Goal: Find specific page/section: Find specific page/section

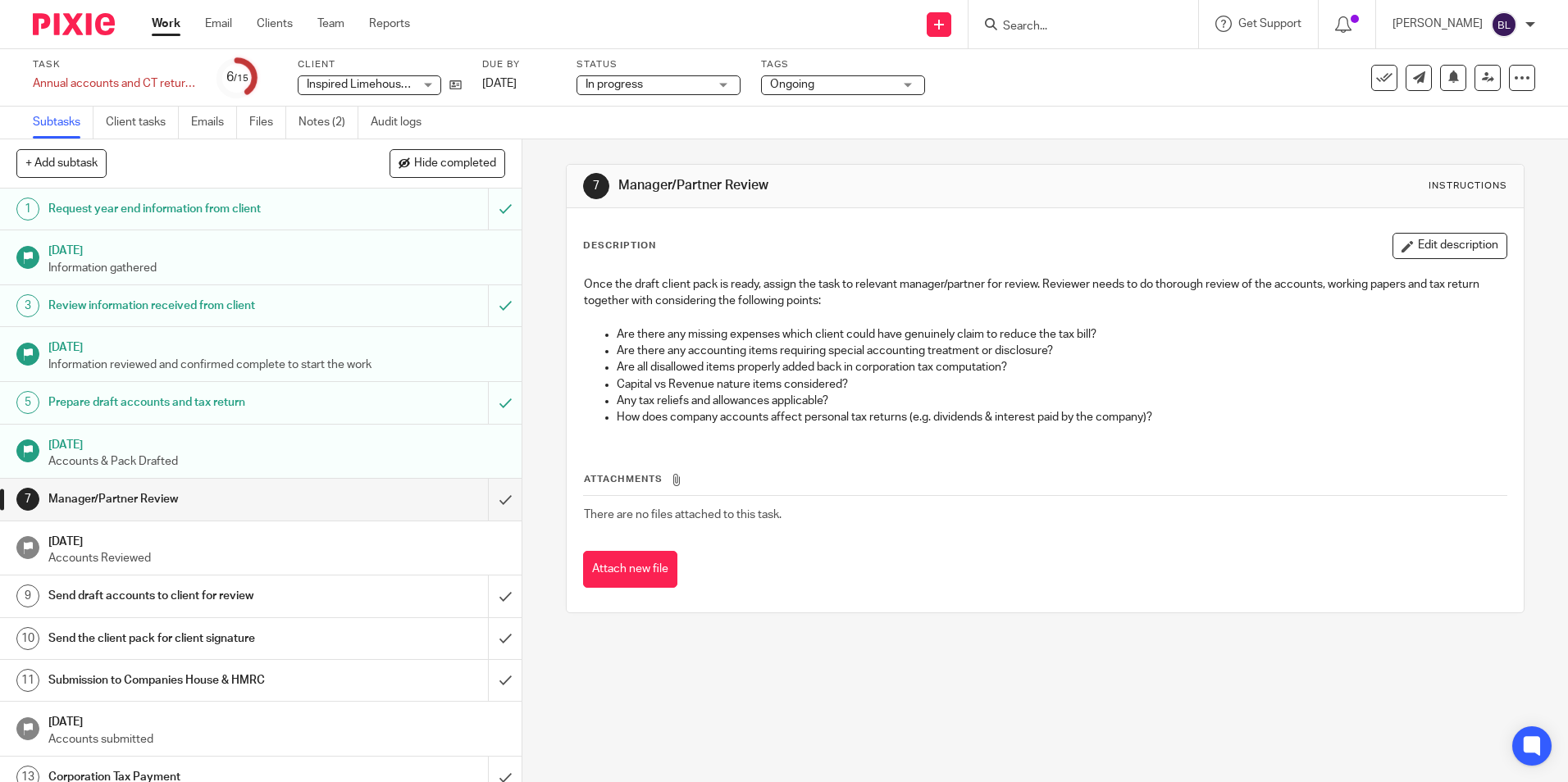
click at [1044, 31] on input "Search" at bounding box center [1074, 27] width 147 height 15
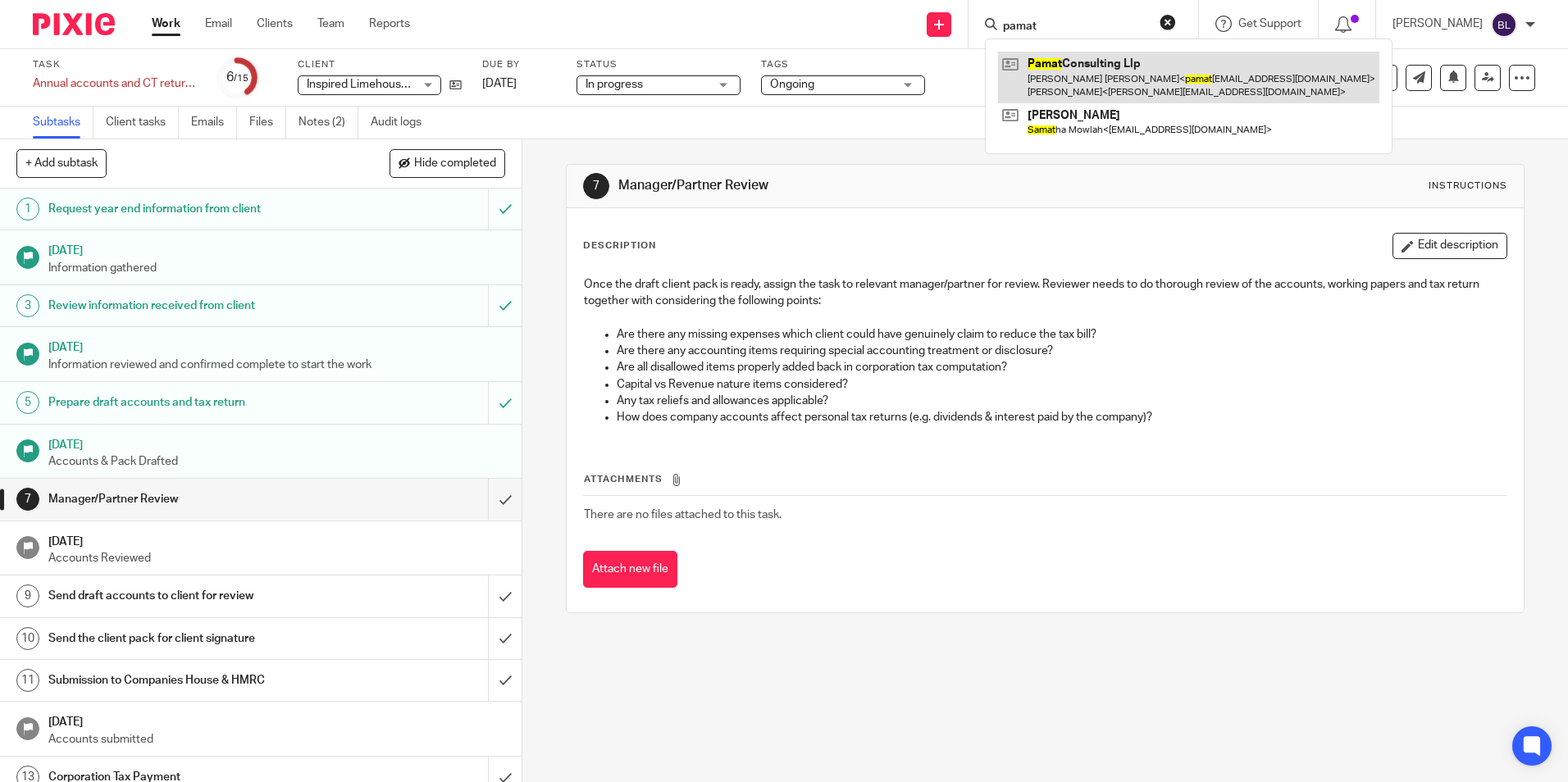
type input "pamat"
click at [1081, 71] on link at bounding box center [1188, 77] width 381 height 51
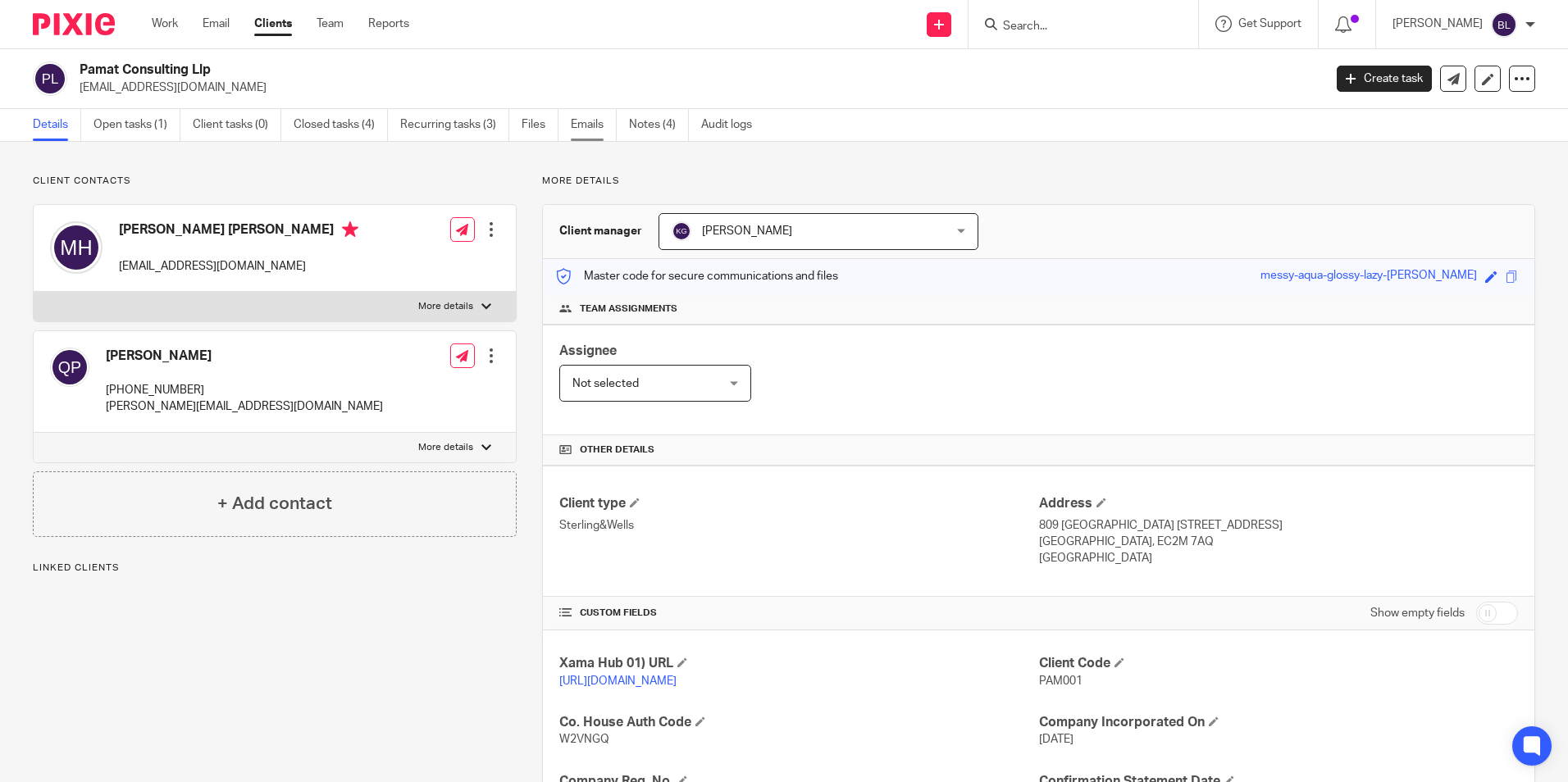
click at [603, 120] on link "Emails" at bounding box center [594, 125] width 46 height 32
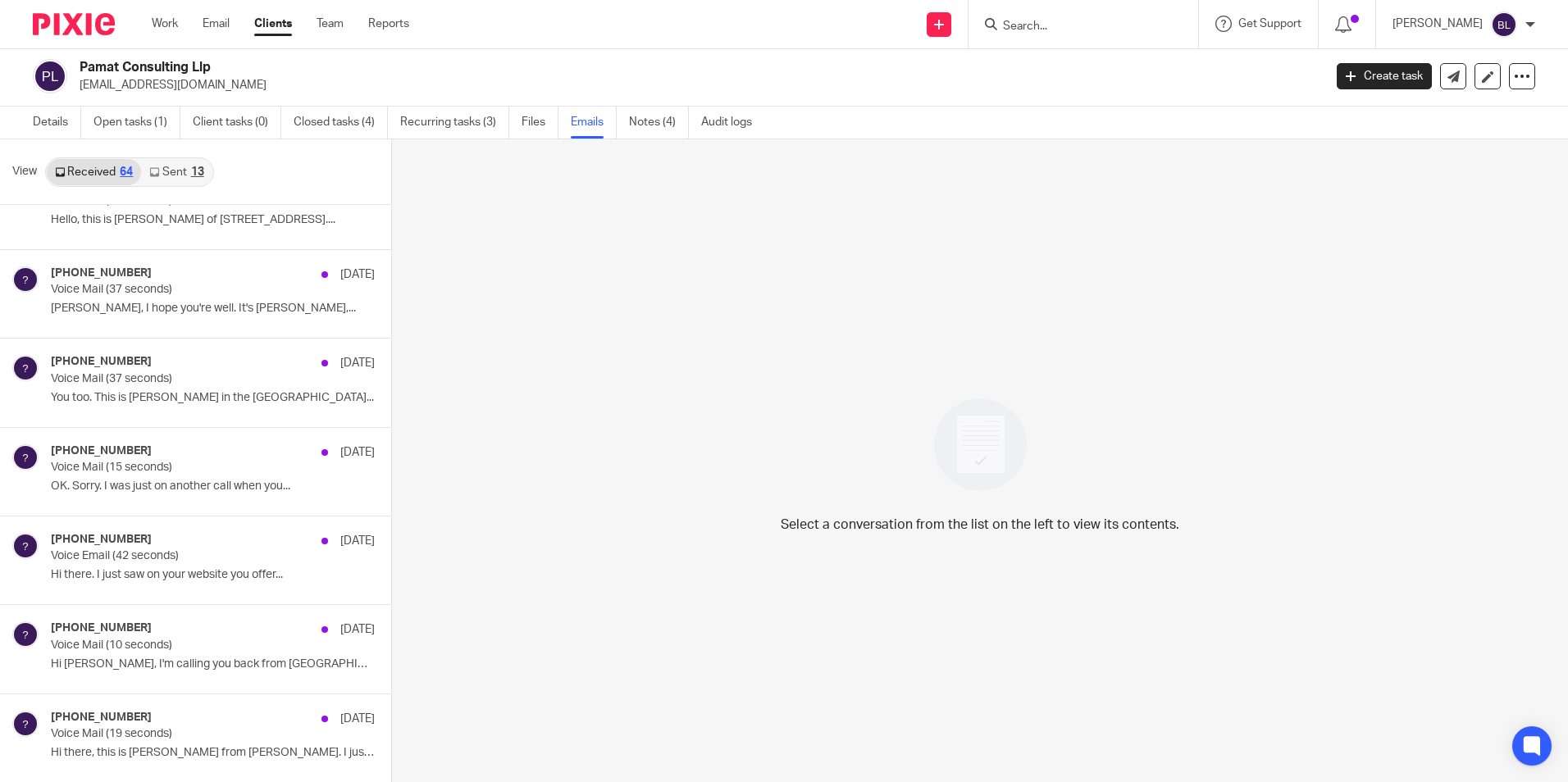
scroll to position [5108, 0]
click at [178, 175] on link "Sent 13" at bounding box center [176, 172] width 70 height 26
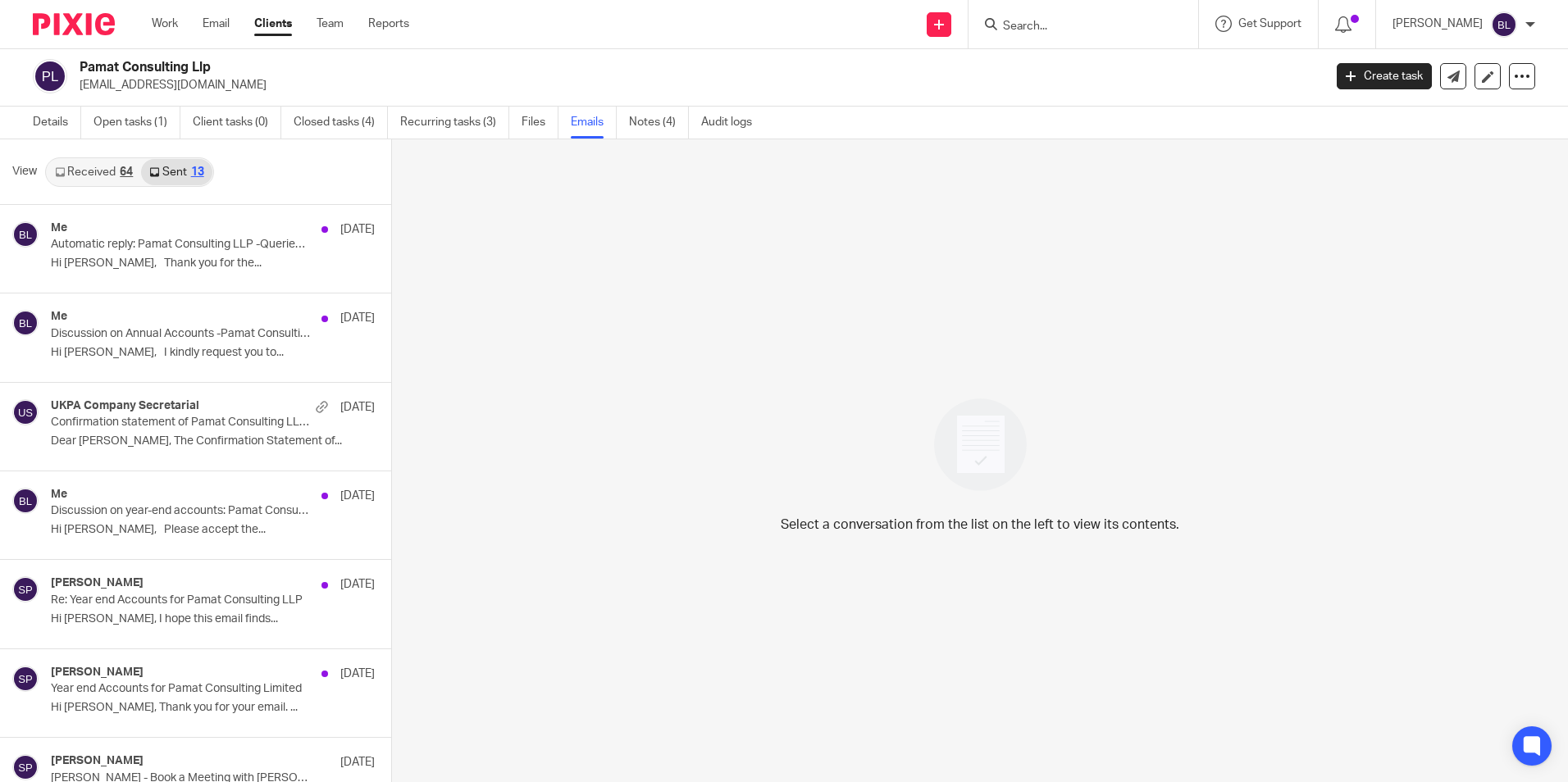
scroll to position [0, 0]
click at [82, 176] on link "Received 64" at bounding box center [94, 174] width 95 height 26
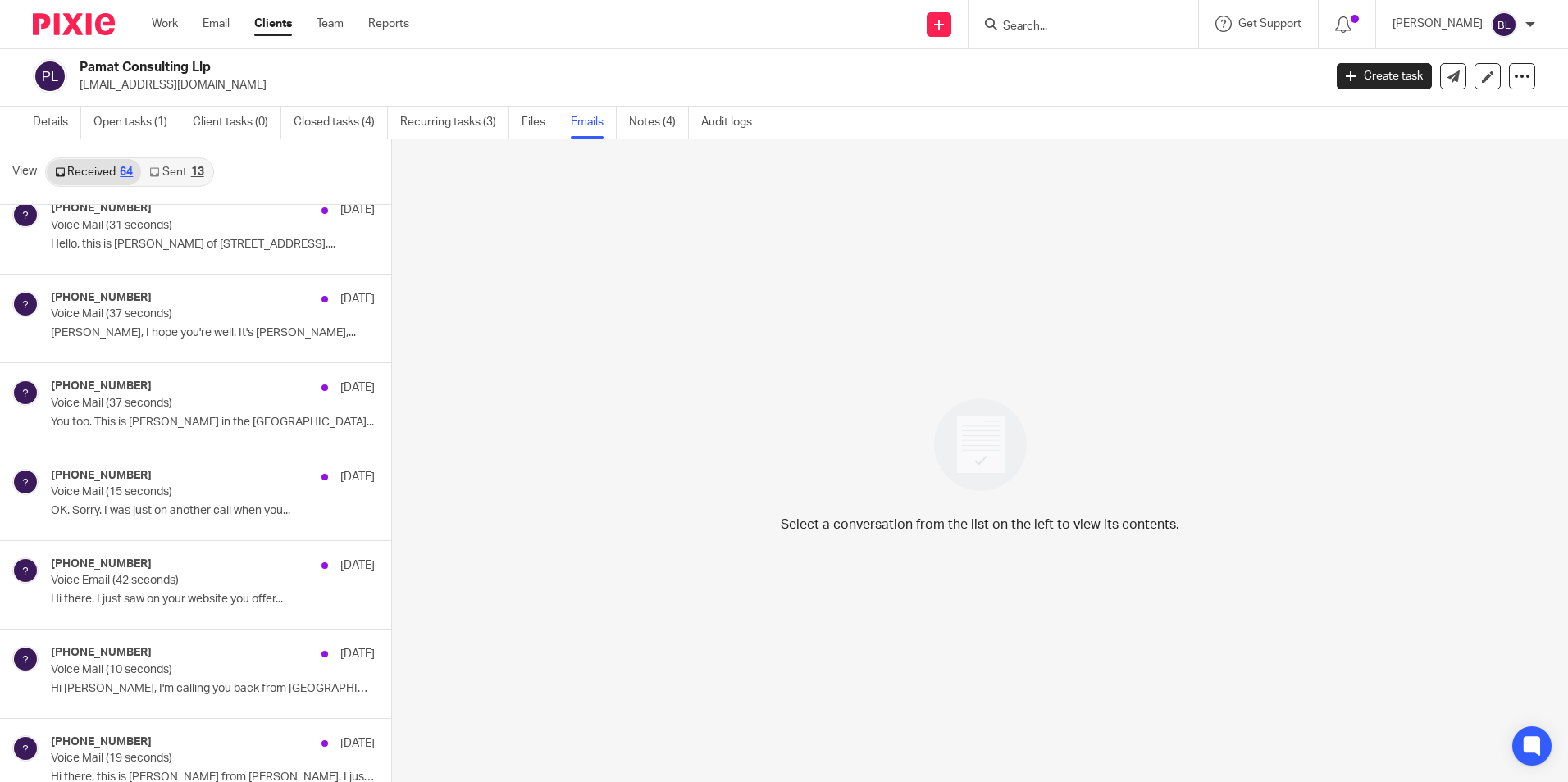
scroll to position [5108, 0]
